Goal: Task Accomplishment & Management: Complete application form

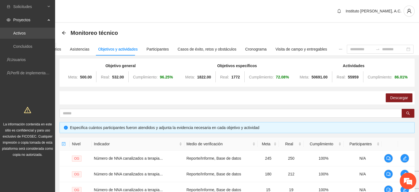
click at [23, 33] on link "Activos" at bounding box center [19, 33] width 12 height 4
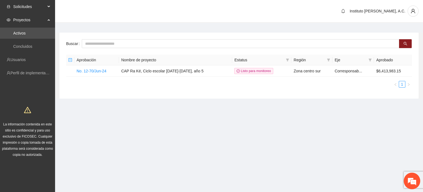
click at [47, 4] on div "Solicitudes" at bounding box center [27, 6] width 55 height 11
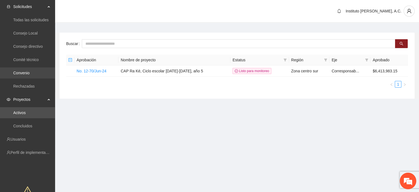
click at [29, 72] on link "Convenio" at bounding box center [21, 73] width 16 height 4
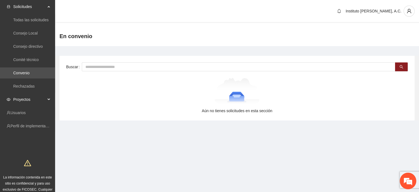
click at [25, 100] on span "Proyectos" at bounding box center [29, 99] width 33 height 11
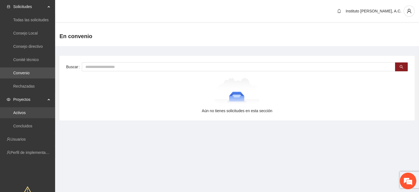
click at [21, 112] on link "Activos" at bounding box center [19, 112] width 12 height 4
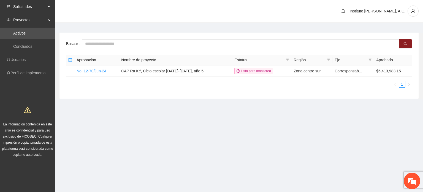
click at [28, 6] on span "Solicitudes" at bounding box center [29, 6] width 33 height 11
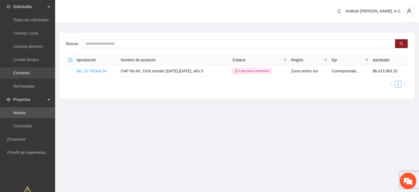
click at [27, 72] on link "Convenio" at bounding box center [21, 73] width 16 height 4
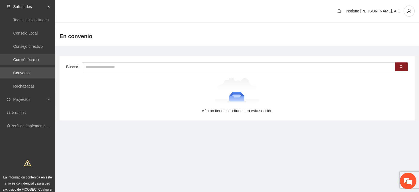
click at [32, 62] on link "Comité técnico" at bounding box center [26, 59] width 26 height 4
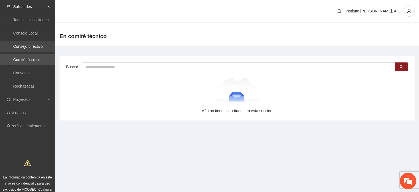
click at [29, 48] on link "Consejo directivo" at bounding box center [27, 46] width 29 height 4
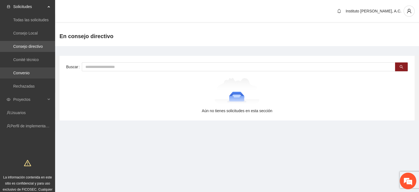
click at [29, 72] on link "Convenio" at bounding box center [21, 73] width 16 height 4
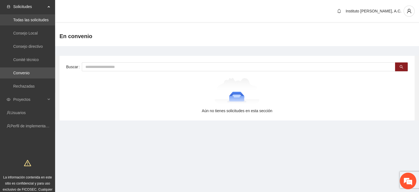
click at [26, 21] on link "Todas las solicitudes" at bounding box center [30, 20] width 35 height 4
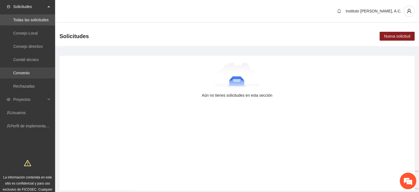
click at [29, 74] on link "Convenio" at bounding box center [21, 73] width 16 height 4
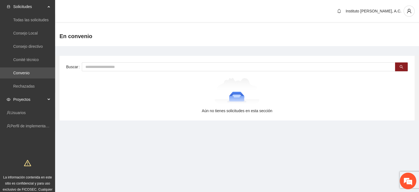
click at [25, 100] on span "Proyectos" at bounding box center [29, 99] width 33 height 11
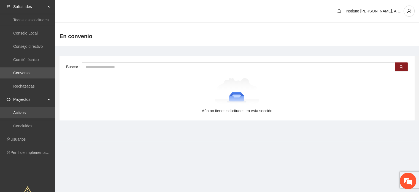
click at [23, 114] on link "Activos" at bounding box center [19, 112] width 12 height 4
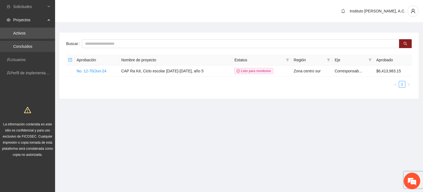
click at [31, 48] on link "Concluidos" at bounding box center [22, 46] width 19 height 4
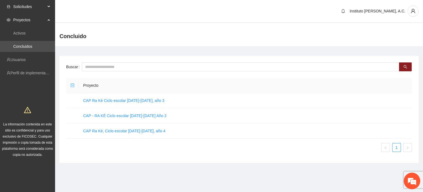
click at [30, 8] on span "Solicitudes" at bounding box center [29, 6] width 33 height 11
click at [26, 34] on link "Activos" at bounding box center [19, 33] width 12 height 4
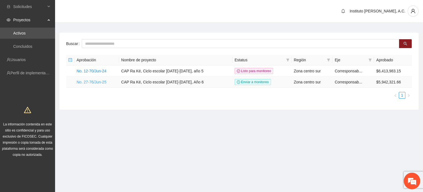
click at [98, 82] on link "No. 27-76/Jun-25" at bounding box center [92, 82] width 30 height 4
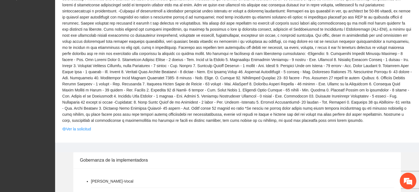
scroll to position [174, 0]
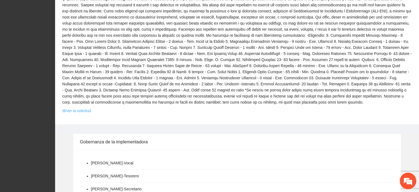
click at [72, 112] on link "Ver la solicitud" at bounding box center [76, 110] width 29 height 6
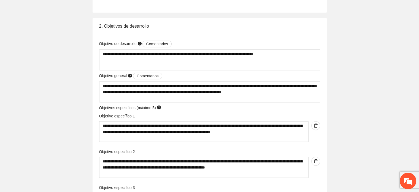
scroll to position [1405, 0]
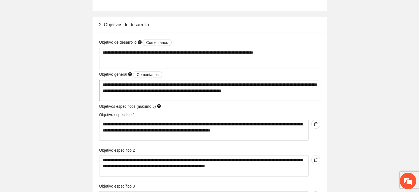
drag, startPoint x: 102, startPoint y: 85, endPoint x: 303, endPoint y: 89, distance: 201.8
click at [303, 89] on textarea "**********" at bounding box center [209, 90] width 221 height 21
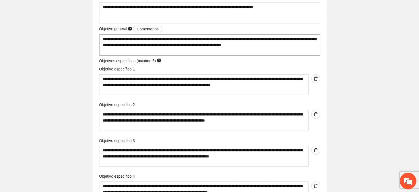
scroll to position [1461, 0]
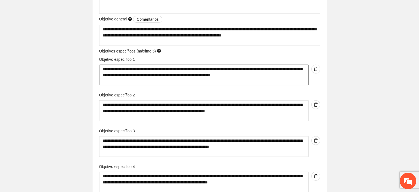
drag, startPoint x: 123, startPoint y: 82, endPoint x: 103, endPoint y: 69, distance: 23.9
click at [103, 69] on textarea "**********" at bounding box center [203, 74] width 209 height 21
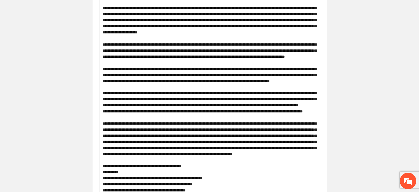
scroll to position [0, 0]
